Goal: Participate in discussion

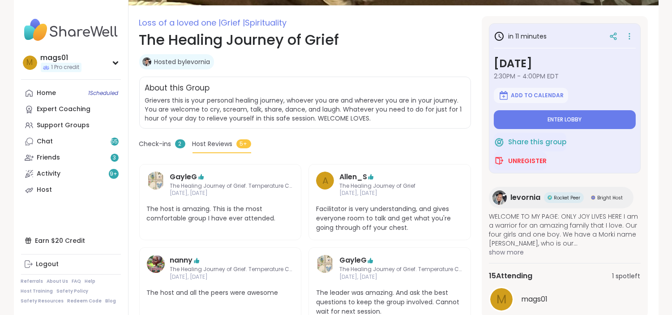
scroll to position [84, 0]
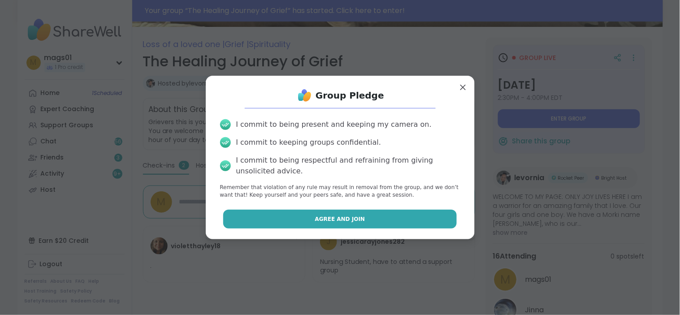
click at [319, 216] on span "Agree and Join" at bounding box center [340, 219] width 50 height 8
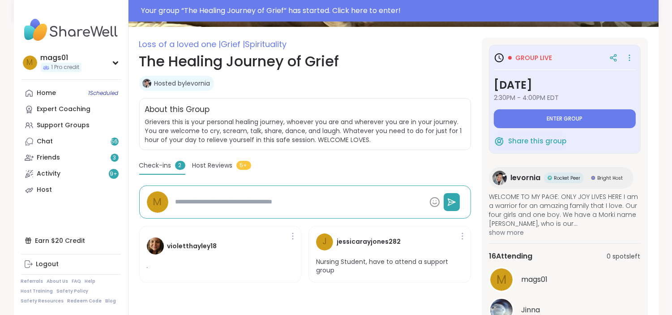
type textarea "*"
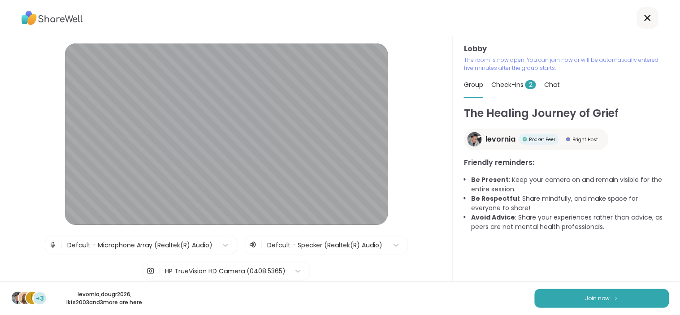
click at [605, 287] on div "l +3 levornia , dougr2026 , lkfs2003 and 3 more are here. Join now" at bounding box center [340, 298] width 680 height 34
click at [612, 297] on button "Join now" at bounding box center [601, 298] width 134 height 19
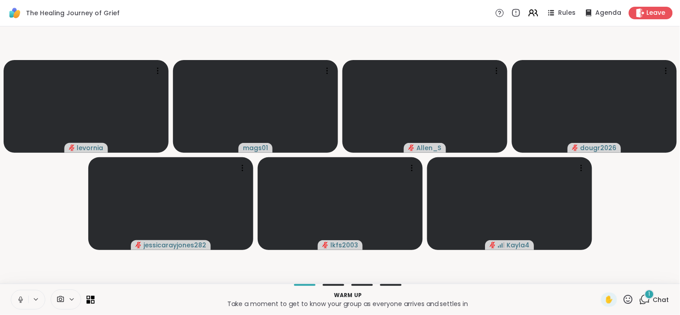
click at [17, 298] on icon at bounding box center [21, 300] width 8 height 8
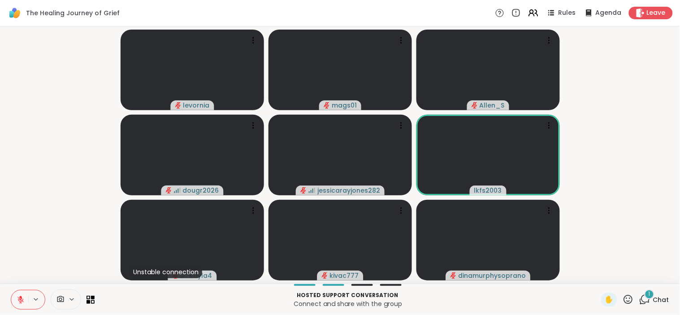
scroll to position [0, 7]
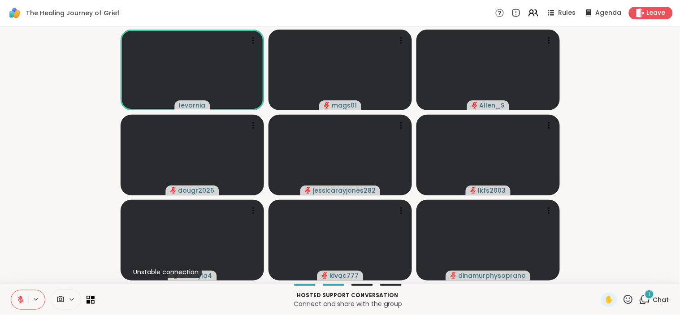
click at [17, 301] on icon at bounding box center [20, 300] width 6 height 6
click at [17, 302] on icon at bounding box center [21, 300] width 8 height 8
click at [622, 297] on icon at bounding box center [627, 299] width 11 height 11
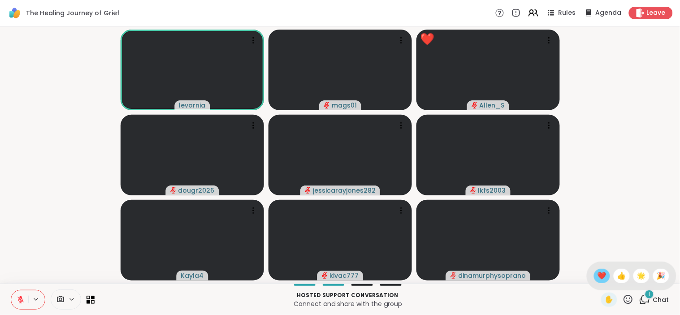
click at [597, 274] on span "❤️" at bounding box center [601, 276] width 9 height 11
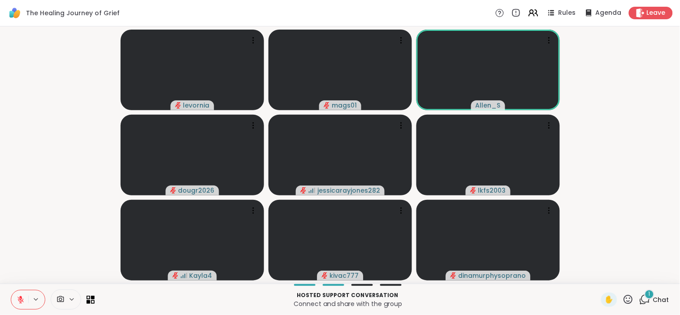
click at [621, 135] on video-player-container "levornia mags01 [PERSON_NAME] dougr2026 jessicarayjones282 lkfs2003 Kayla4 kiva…" at bounding box center [339, 155] width 669 height 250
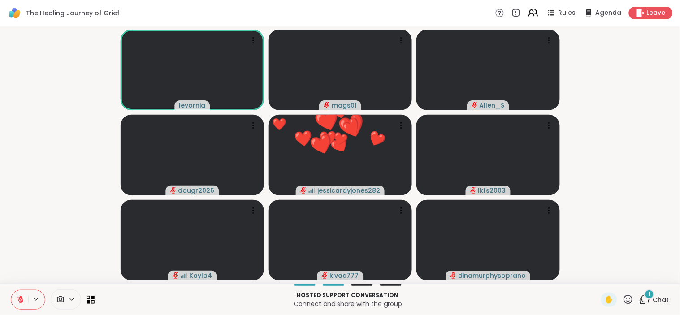
click at [622, 297] on icon at bounding box center [627, 299] width 11 height 11
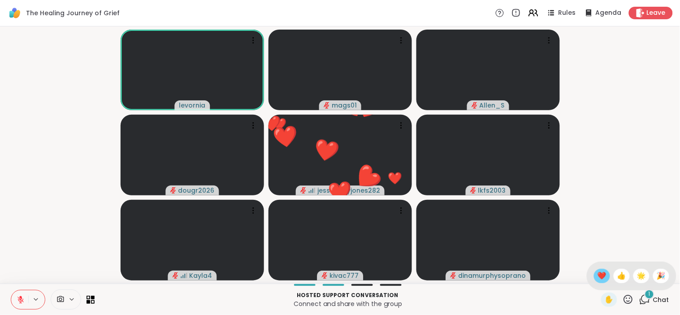
click at [597, 272] on span "❤️" at bounding box center [601, 276] width 9 height 11
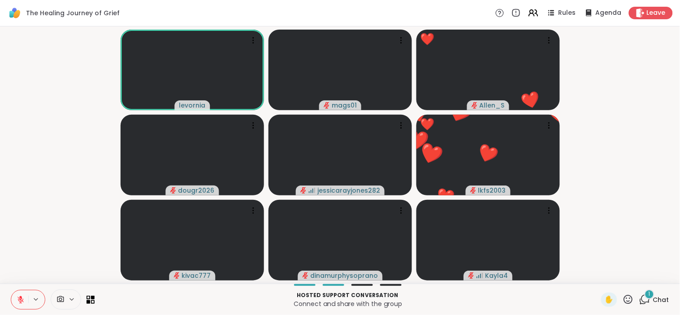
click at [622, 305] on icon at bounding box center [627, 299] width 11 height 11
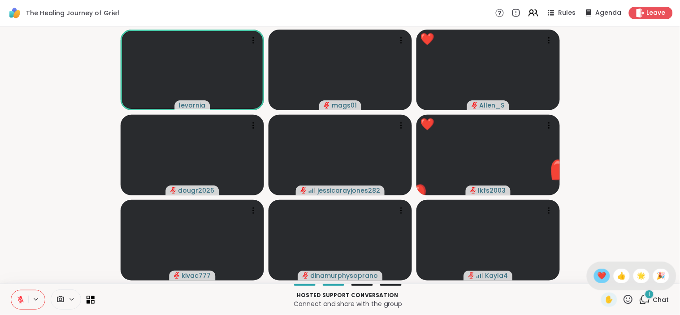
click at [597, 272] on span "❤️" at bounding box center [601, 276] width 9 height 11
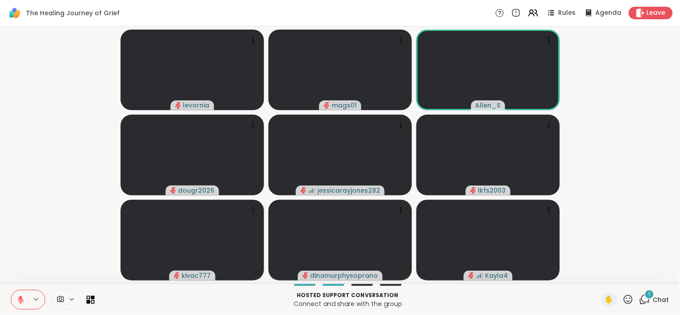
click at [644, 293] on div "1 Chat" at bounding box center [654, 300] width 30 height 14
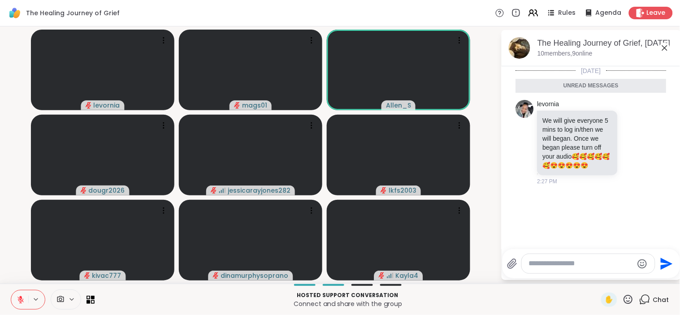
click at [662, 48] on icon at bounding box center [664, 47] width 5 height 5
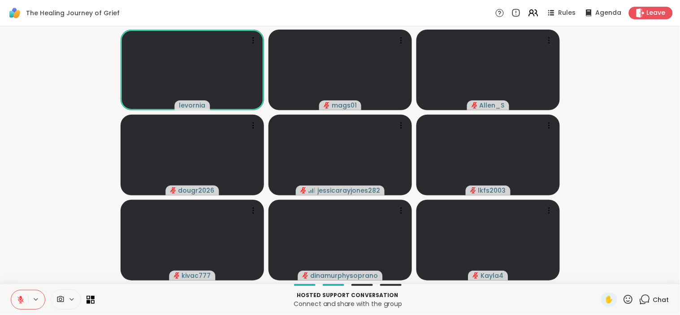
click at [19, 298] on icon at bounding box center [20, 298] width 3 height 4
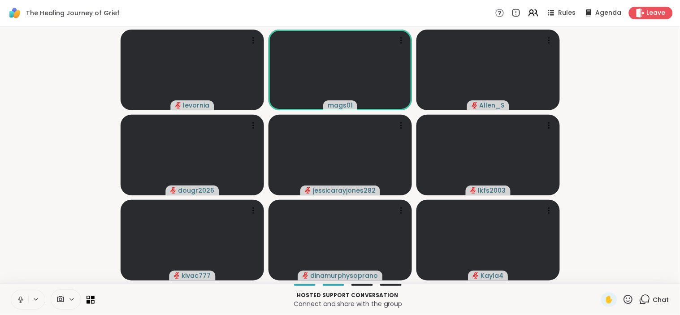
click at [11, 293] on button at bounding box center [19, 299] width 17 height 19
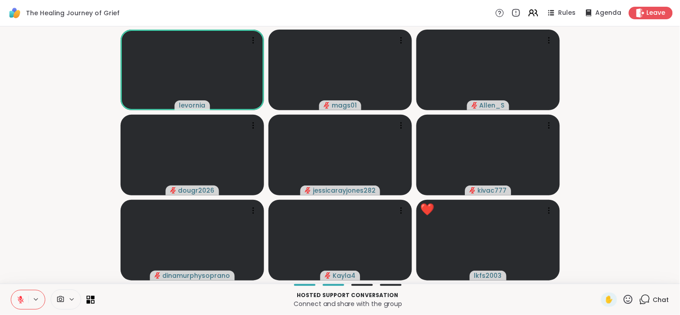
click at [622, 295] on icon at bounding box center [627, 299] width 11 height 11
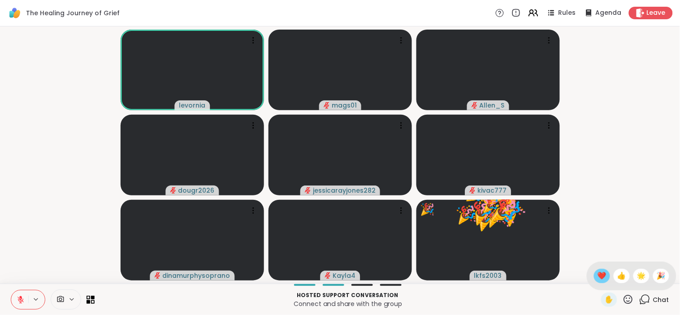
click at [597, 271] on span "❤️" at bounding box center [601, 276] width 9 height 11
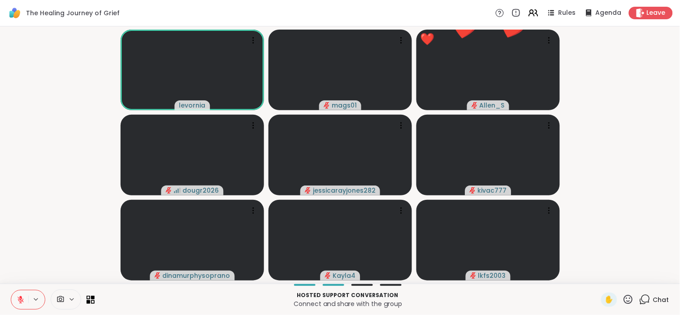
click at [624, 301] on icon at bounding box center [628, 299] width 9 height 9
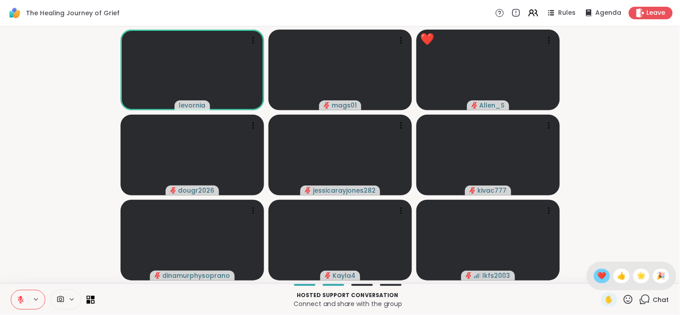
click at [597, 274] on span "❤️" at bounding box center [601, 276] width 9 height 11
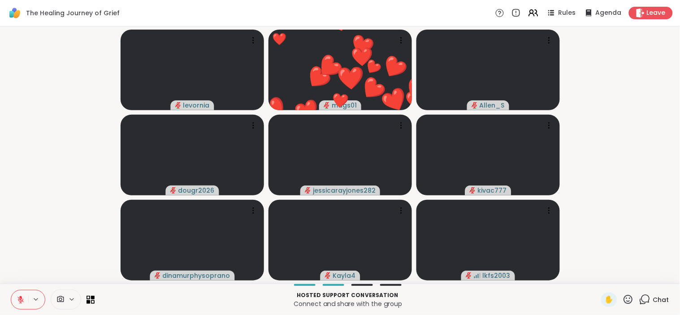
click at [621, 205] on video-player-container "levornia ❤️ mags01 ❤️ ❤️ ❤️ ❤️ ❤️ ❤️ ❤️ ❤️ ❤️ ❤️ ❤️ ❤️ ❤️ ❤️ ❤️ ❤️ ❤️ ❤️ ❤️ ❤️ …" at bounding box center [339, 155] width 669 height 250
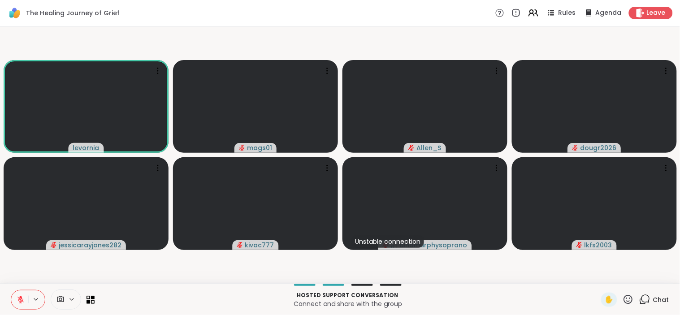
click at [17, 300] on icon at bounding box center [21, 300] width 8 height 8
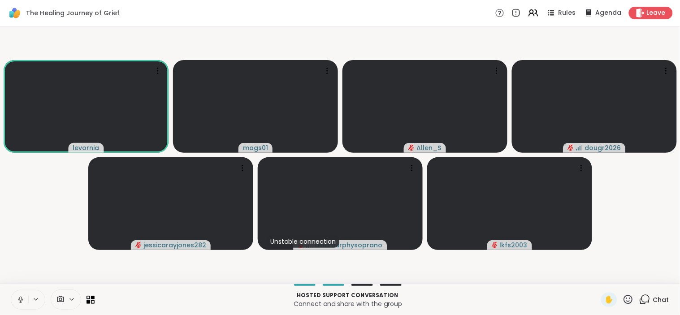
click at [28, 301] on button at bounding box center [36, 300] width 17 height 8
click at [18, 302] on button at bounding box center [19, 299] width 17 height 19
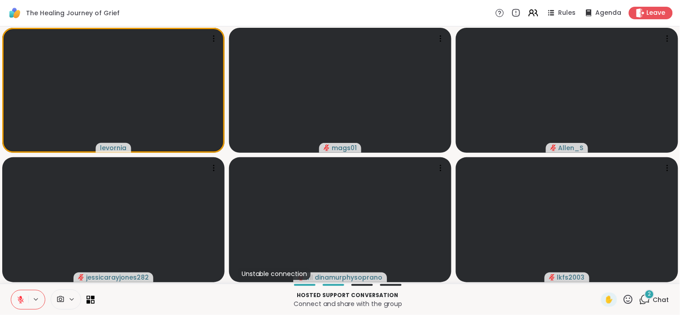
click at [622, 297] on icon at bounding box center [627, 299] width 11 height 11
click at [597, 276] on span "❤️" at bounding box center [601, 276] width 9 height 11
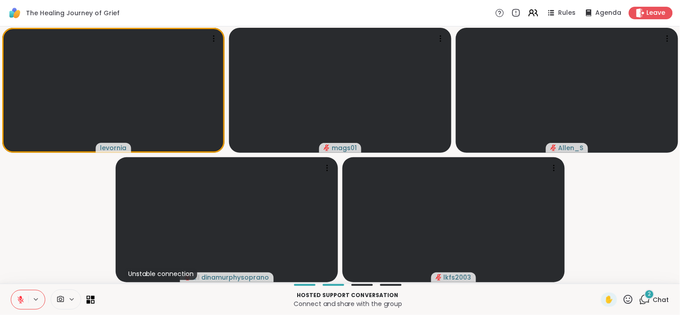
click at [16, 293] on button at bounding box center [19, 299] width 17 height 19
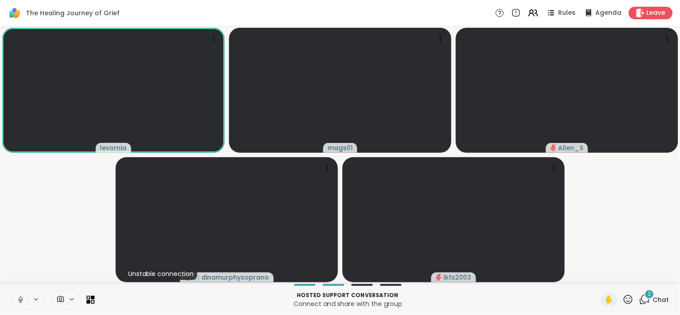
click at [17, 301] on icon at bounding box center [21, 300] width 8 height 8
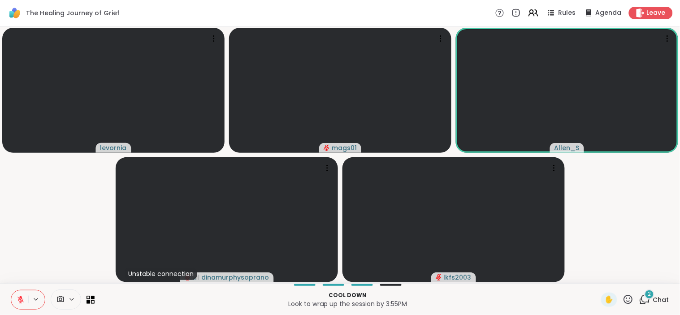
click at [622, 297] on icon at bounding box center [627, 299] width 11 height 11
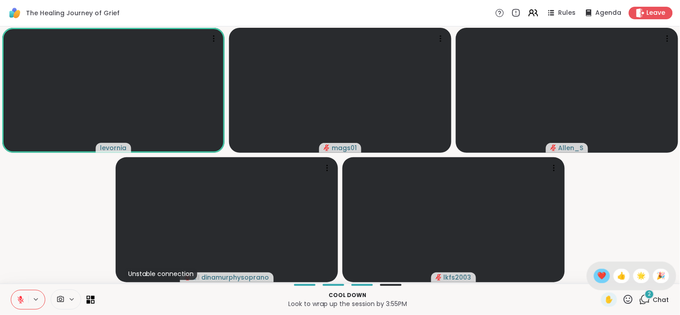
click at [594, 275] on div "❤️" at bounding box center [602, 276] width 16 height 14
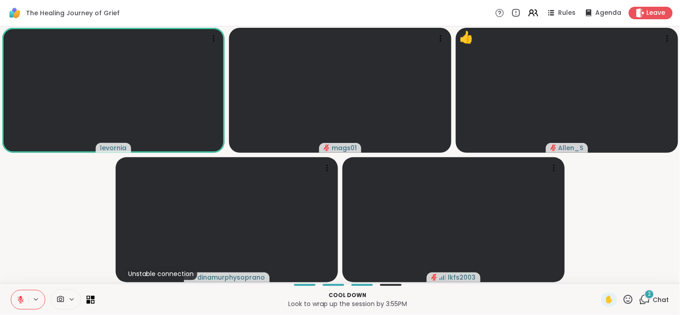
click at [624, 300] on icon at bounding box center [628, 299] width 9 height 9
click at [597, 275] on span "❤️" at bounding box center [601, 276] width 9 height 11
click at [622, 302] on icon at bounding box center [627, 299] width 11 height 11
click at [617, 275] on span "👍" at bounding box center [621, 276] width 9 height 11
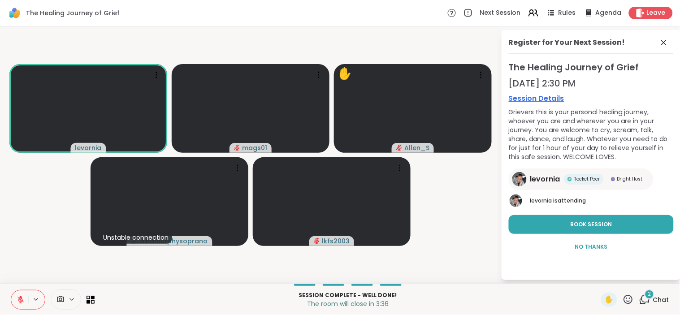
click at [624, 301] on icon at bounding box center [628, 299] width 9 height 9
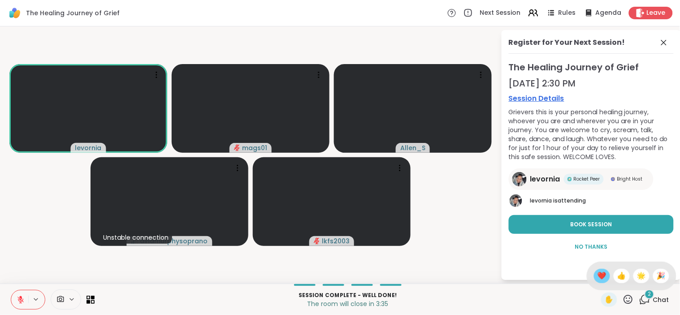
click at [597, 276] on span "❤️" at bounding box center [601, 276] width 9 height 11
click at [658, 43] on icon at bounding box center [663, 42] width 11 height 11
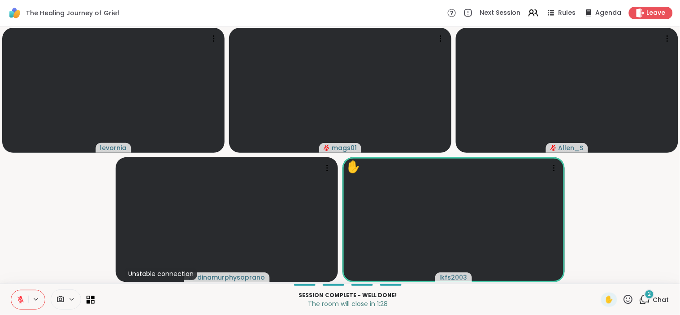
click at [622, 299] on icon at bounding box center [627, 299] width 11 height 11
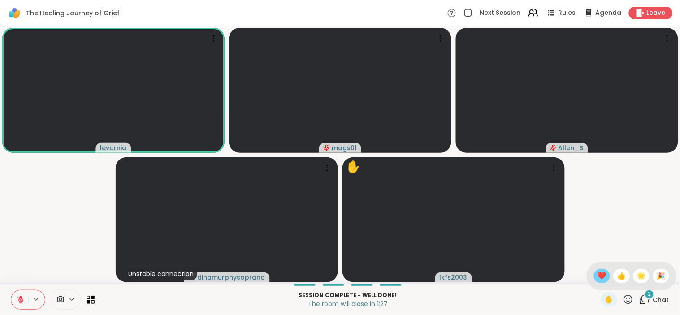
click at [597, 280] on span "❤️" at bounding box center [601, 276] width 9 height 11
click at [647, 15] on span "Leave" at bounding box center [657, 13] width 20 height 9
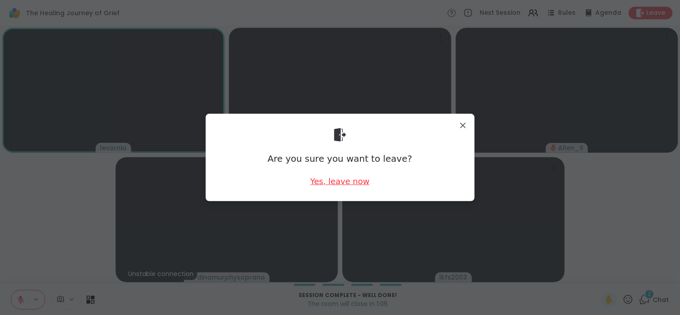
click at [342, 181] on div "Yes, leave now" at bounding box center [339, 181] width 59 height 11
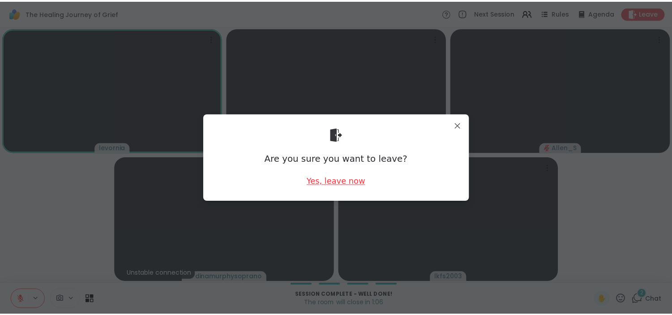
scroll to position [0, 0]
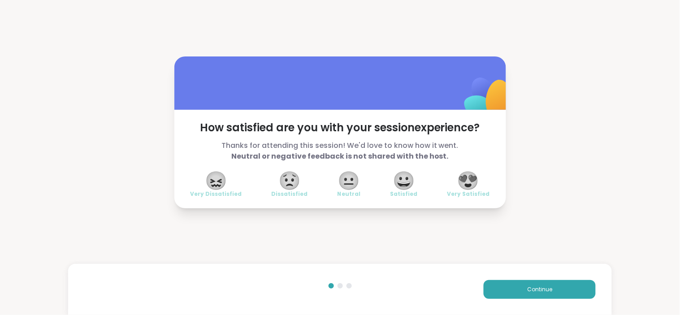
click at [468, 180] on span "😍" at bounding box center [468, 180] width 22 height 16
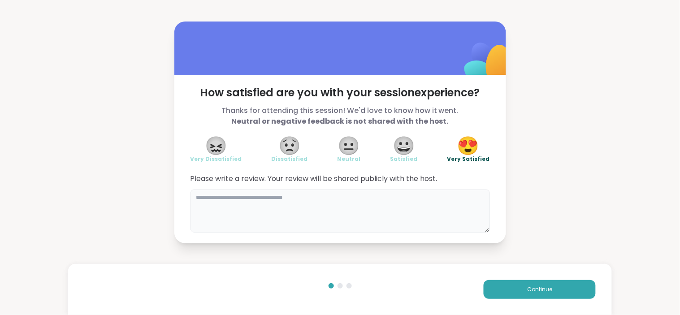
click at [393, 198] on textarea at bounding box center [339, 211] width 299 height 43
click at [282, 196] on textarea "**********" at bounding box center [339, 211] width 299 height 43
click at [374, 206] on textarea "**********" at bounding box center [339, 211] width 299 height 43
type textarea "**********"
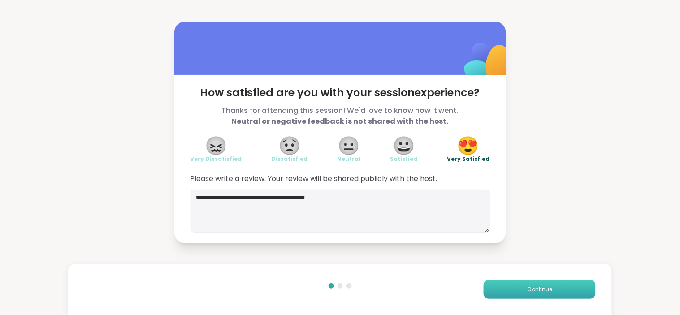
click at [530, 289] on span "Continue" at bounding box center [539, 289] width 25 height 8
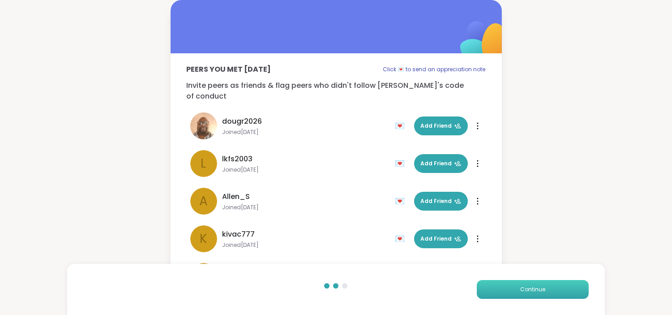
click at [530, 289] on span "Continue" at bounding box center [533, 289] width 25 height 8
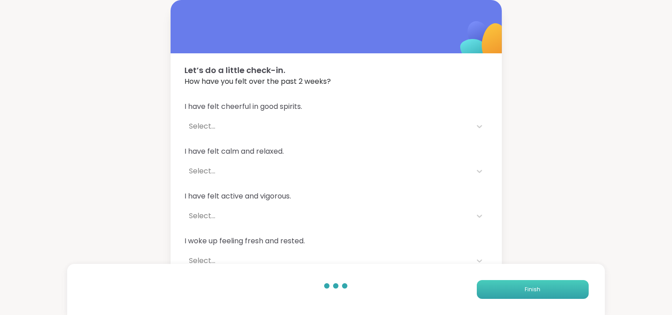
click at [525, 283] on button "Finish" at bounding box center [533, 289] width 112 height 19
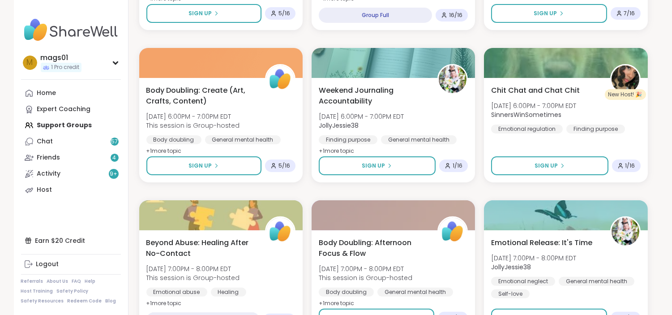
scroll to position [571, 0]
